Goal: Complete application form

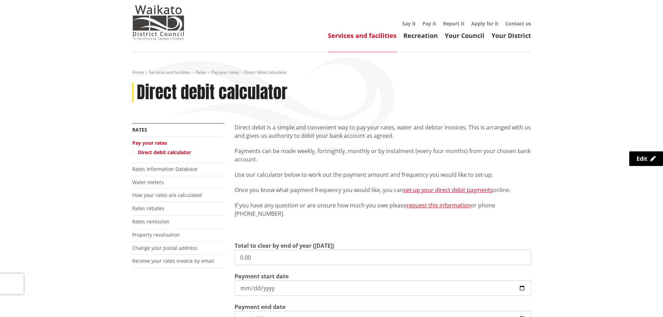
scroll to position [70, 0]
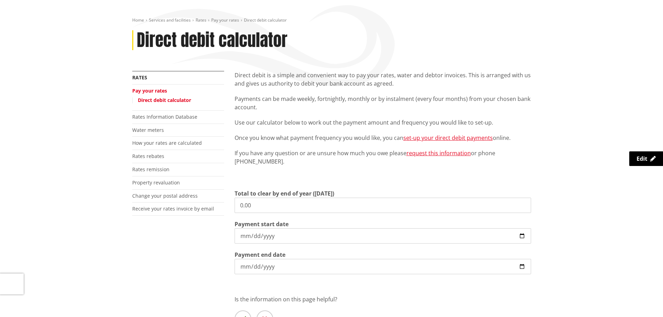
click at [267, 207] on input "0.00" at bounding box center [383, 205] width 296 height 15
drag, startPoint x: 262, startPoint y: 207, endPoint x: 190, endPoint y: 206, distance: 72.4
click at [190, 206] on div "More from this section Rates Pay your rates Direct debit calculator Rates Infor…" at bounding box center [331, 214] width 409 height 286
type input "3,341.30"
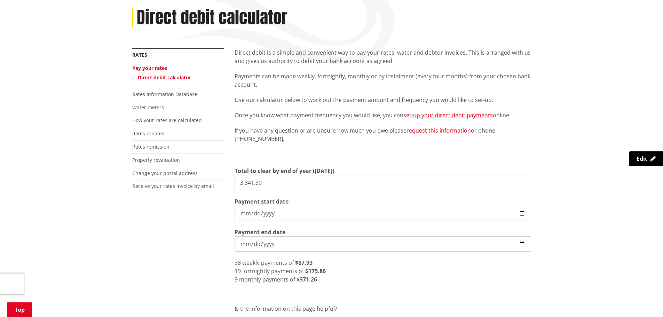
scroll to position [104, 0]
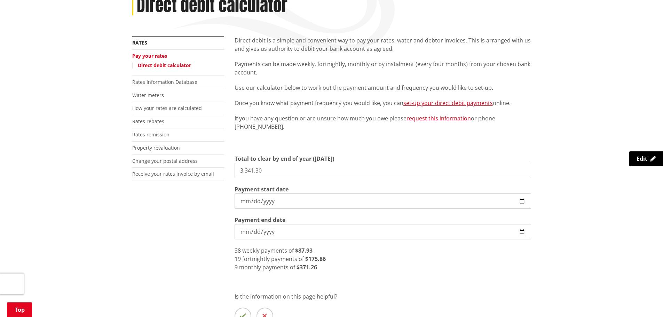
click at [293, 199] on input "2025-10-09" at bounding box center [383, 200] width 296 height 15
type input "2025-10-20"
click at [385, 263] on div "18 fortnightly payments of $185.63" at bounding box center [383, 259] width 296 height 8
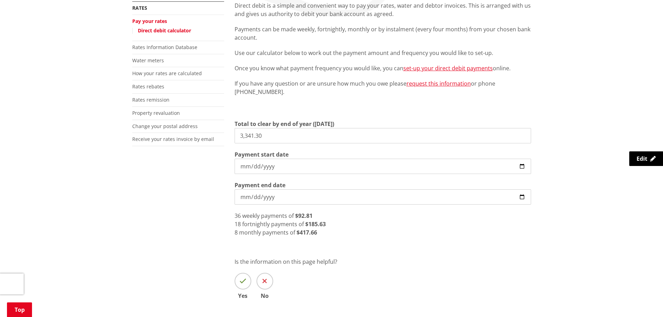
drag, startPoint x: 280, startPoint y: 168, endPoint x: 312, endPoint y: 169, distance: 32.4
click at [280, 168] on input "2025-10-20" at bounding box center [383, 166] width 296 height 15
click at [372, 224] on div "18 fortnightly payments of $185.63" at bounding box center [383, 224] width 296 height 8
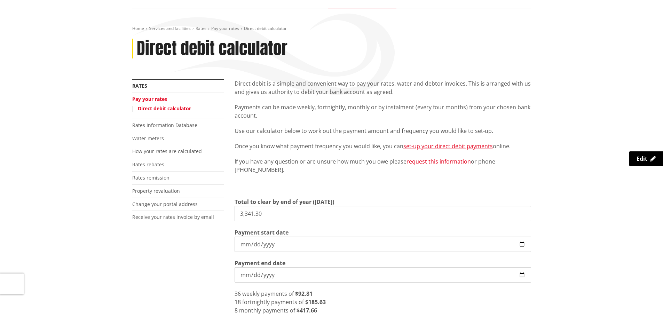
scroll to position [0, 0]
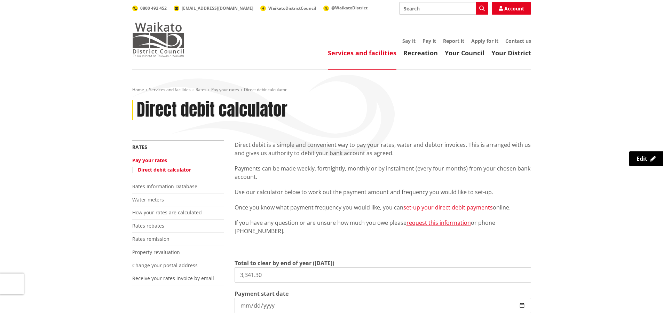
click at [174, 38] on img at bounding box center [158, 39] width 52 height 35
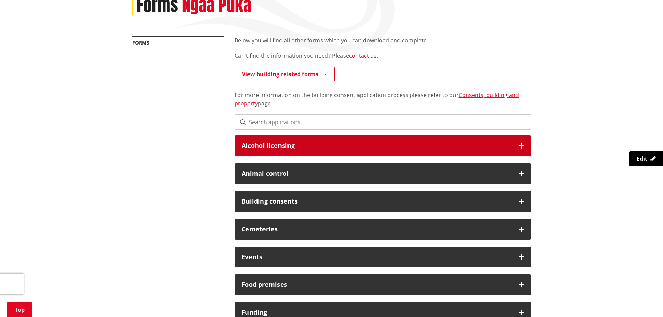
scroll to position [104, 0]
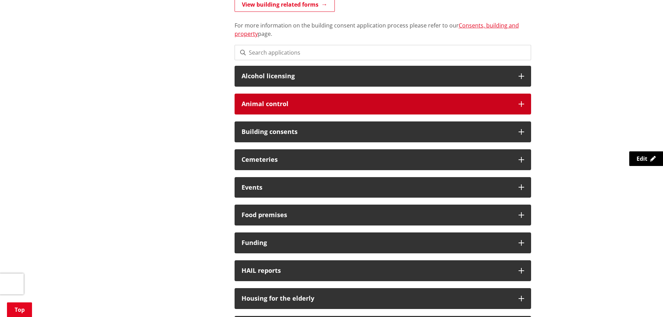
click at [375, 105] on h3 "Animal control" at bounding box center [376, 104] width 270 height 7
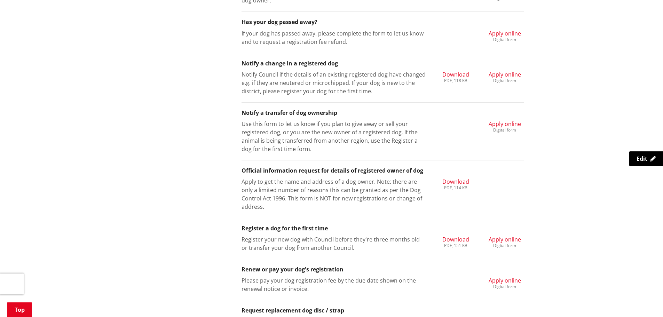
scroll to position [313, 0]
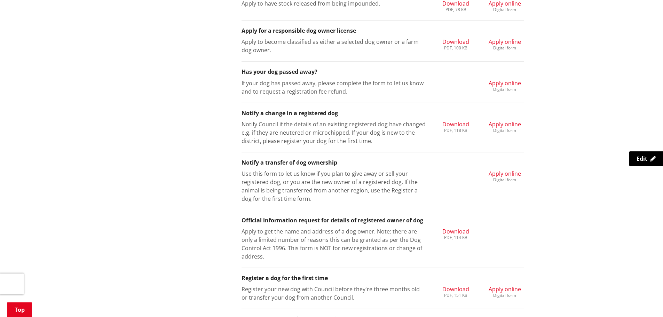
click at [511, 176] on span "Apply online" at bounding box center [505, 174] width 32 height 8
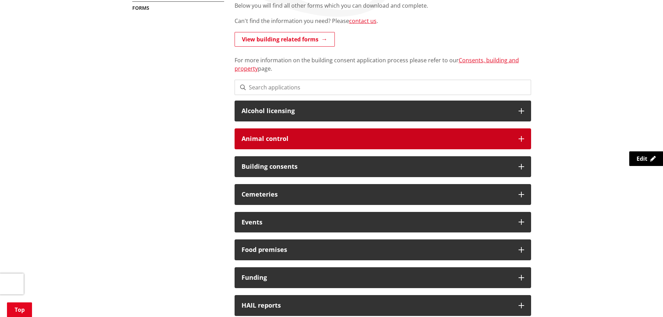
click at [309, 141] on h3 "Animal control" at bounding box center [376, 138] width 270 height 7
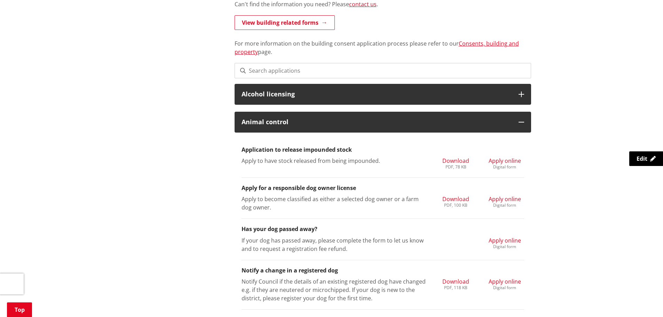
scroll to position [278, 0]
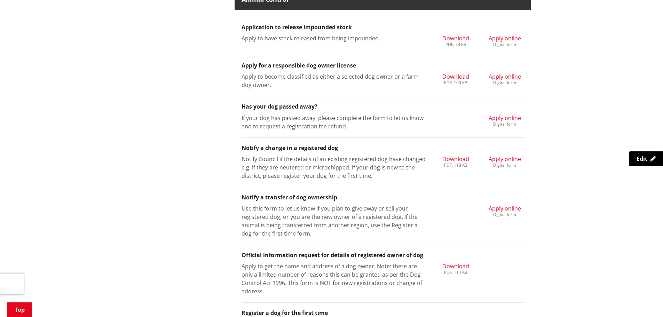
click at [509, 163] on div "Digital form" at bounding box center [505, 165] width 32 height 4
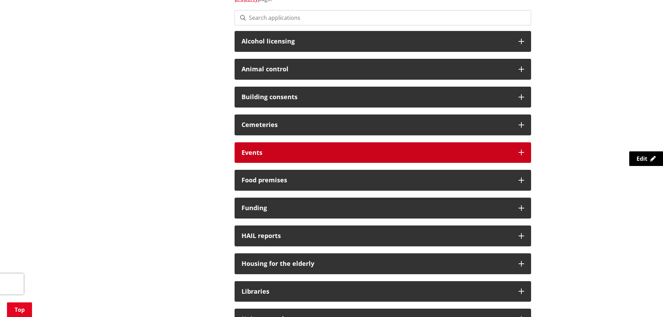
scroll to position [209, 0]
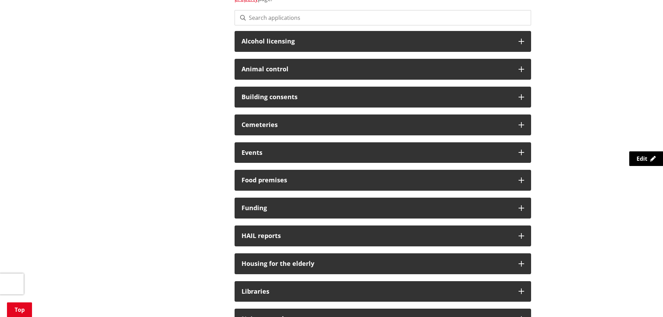
drag, startPoint x: 393, startPoint y: 68, endPoint x: 423, endPoint y: 106, distance: 49.0
click at [393, 68] on h3 "Animal control" at bounding box center [376, 69] width 270 height 7
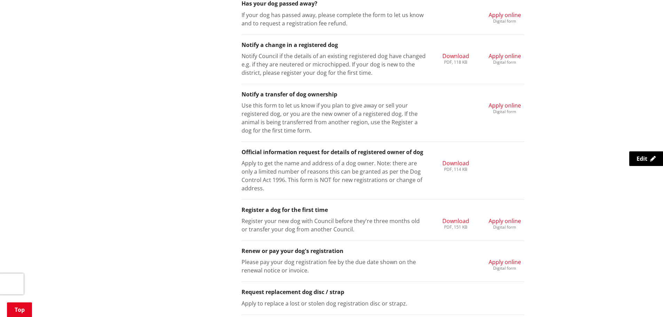
scroll to position [383, 0]
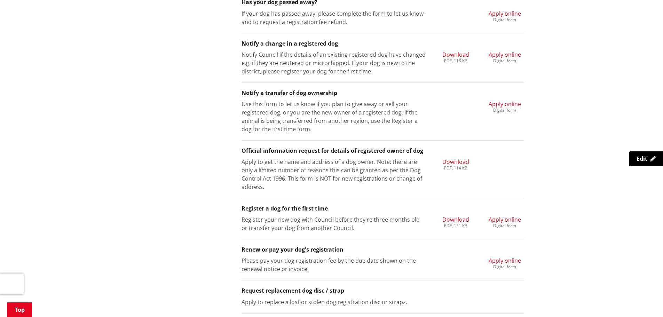
click at [509, 103] on span "Apply online" at bounding box center [505, 104] width 32 height 8
